Goal: Information Seeking & Learning: Learn about a topic

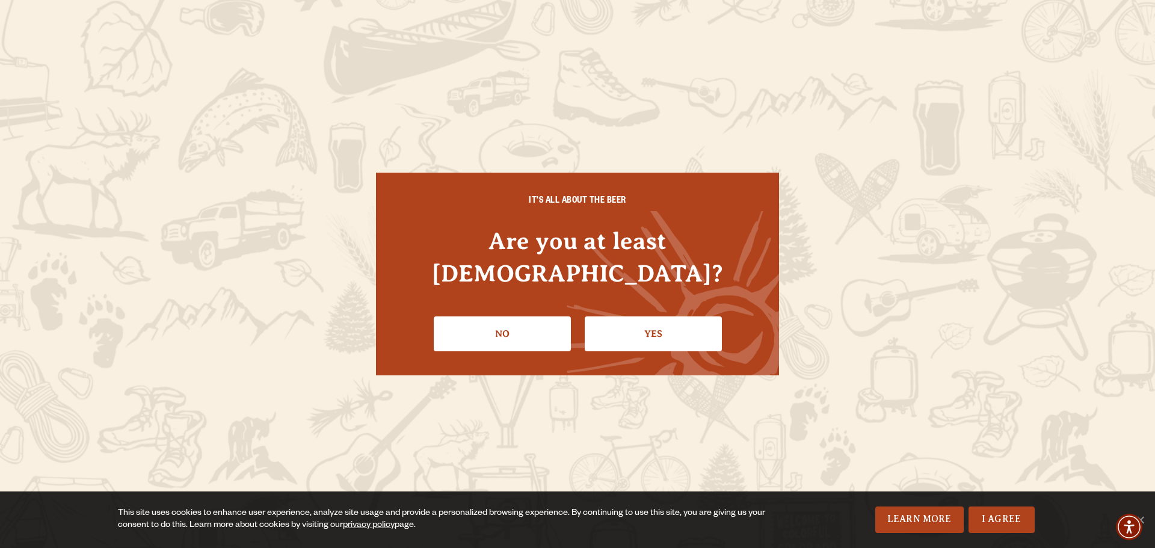
drag, startPoint x: 616, startPoint y: 321, endPoint x: 597, endPoint y: 339, distance: 25.9
click at [616, 321] on link "Yes" at bounding box center [653, 333] width 137 height 35
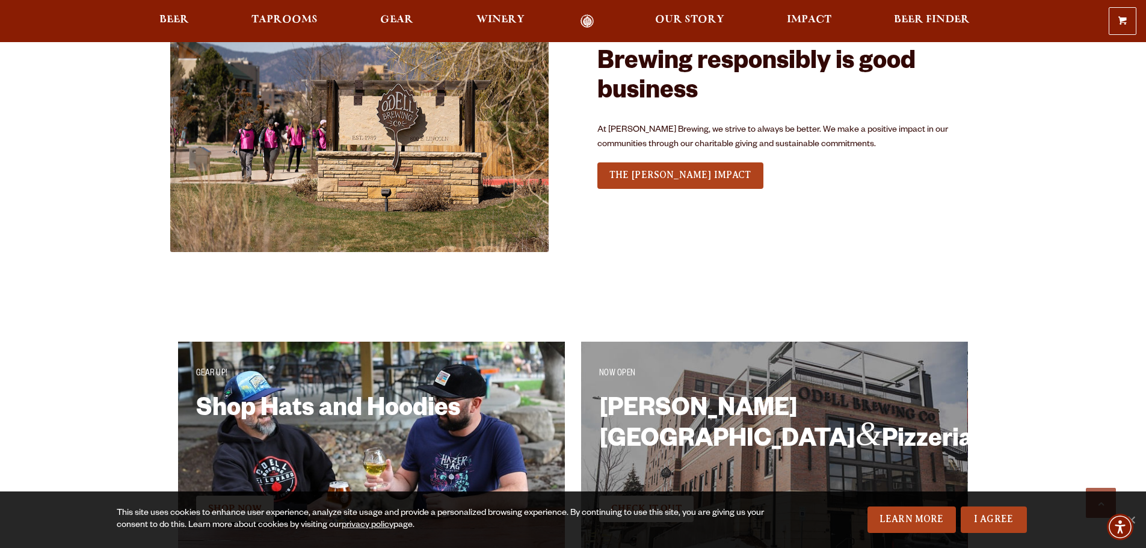
scroll to position [1911, 0]
click at [158, 19] on link "Beer" at bounding box center [174, 21] width 45 height 14
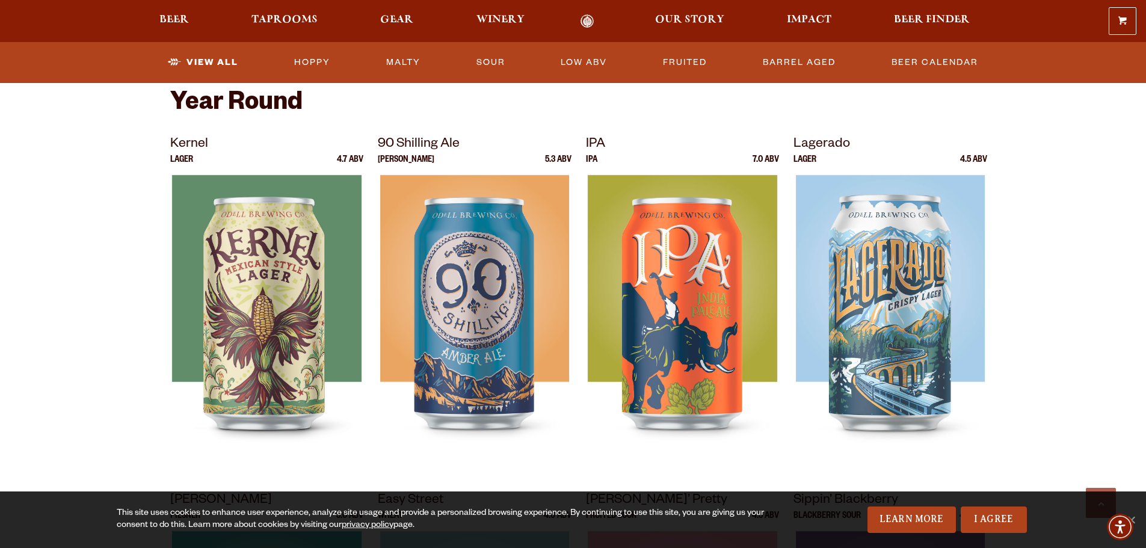
scroll to position [470, 0]
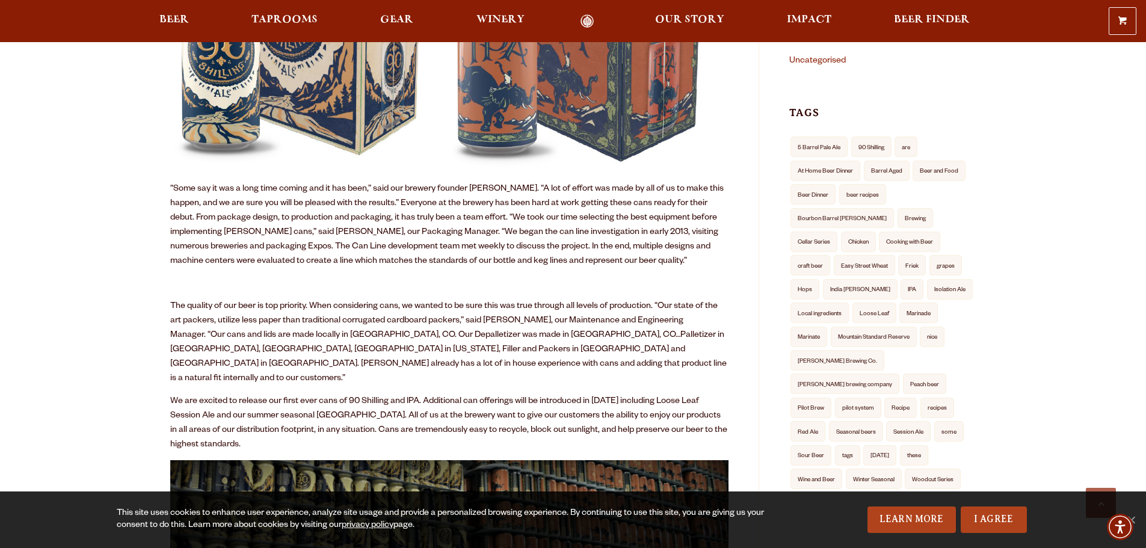
scroll to position [360, 0]
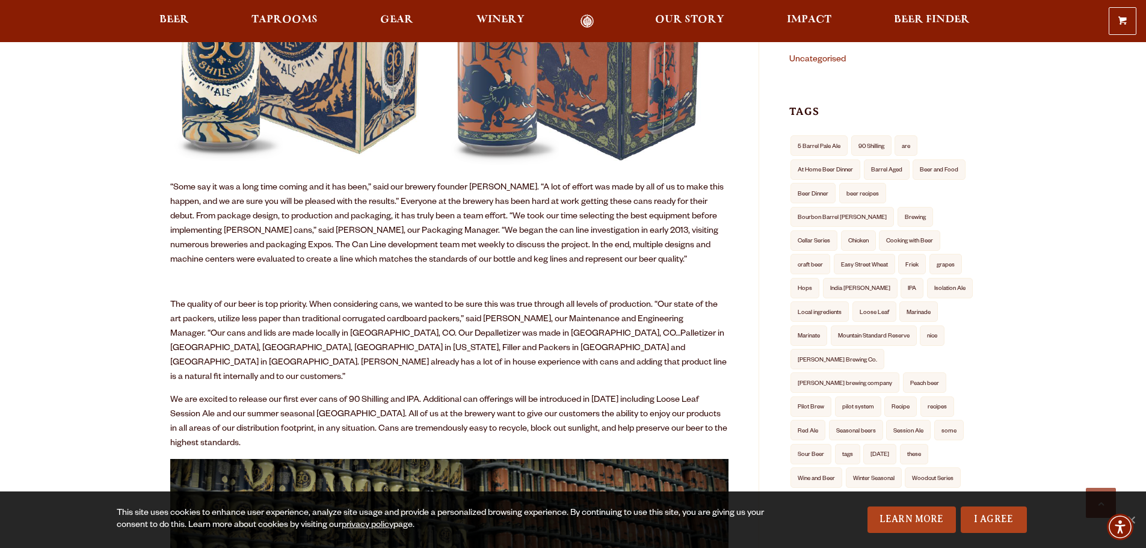
click at [681, 251] on p "“Some say it was a long time coming and it has been,” said our brewery founder …" at bounding box center [449, 224] width 558 height 87
